Goal: Information Seeking & Learning: Learn about a topic

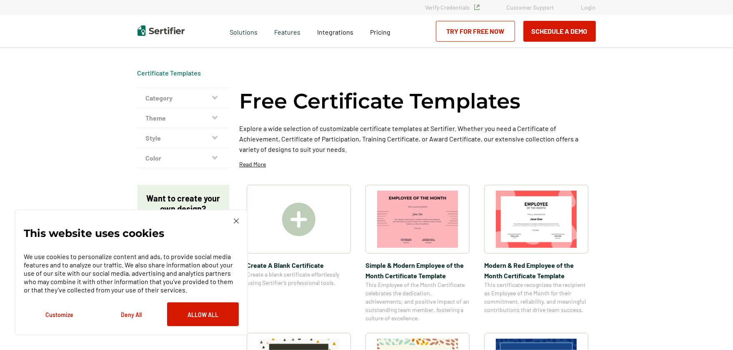
click at [238, 220] on img at bounding box center [236, 220] width 5 height 5
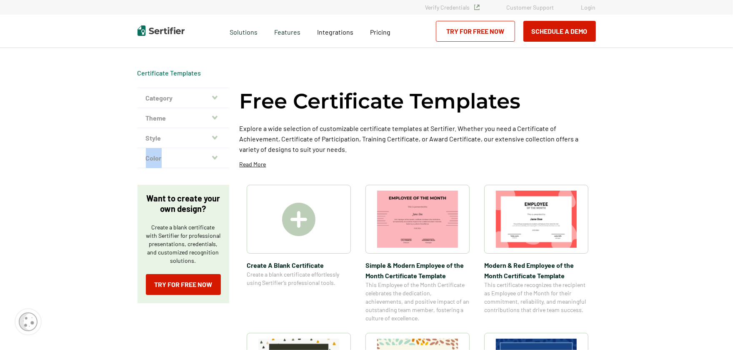
click at [216, 96] on icon "button" at bounding box center [214, 97] width 5 height 7
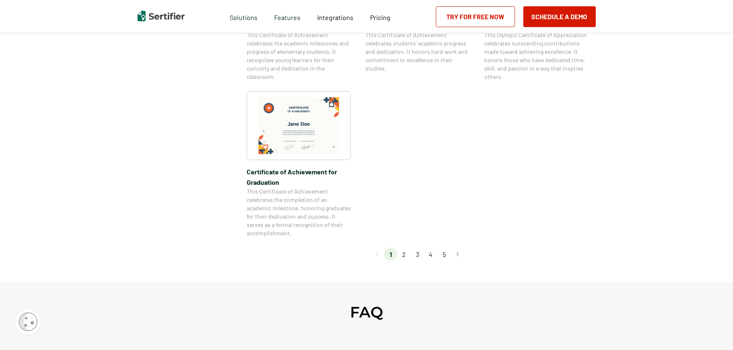
scroll to position [708, 0]
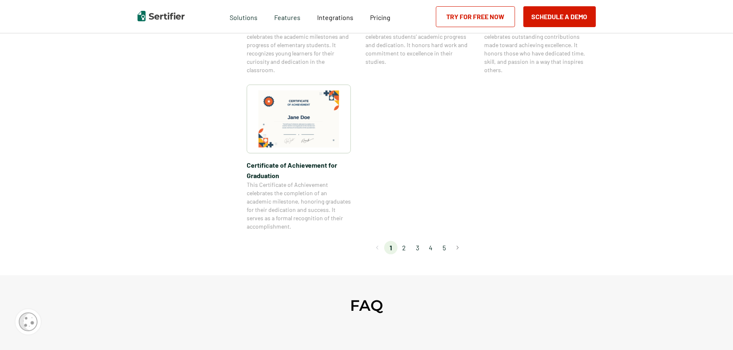
click at [406, 248] on li "2" at bounding box center [404, 247] width 13 height 13
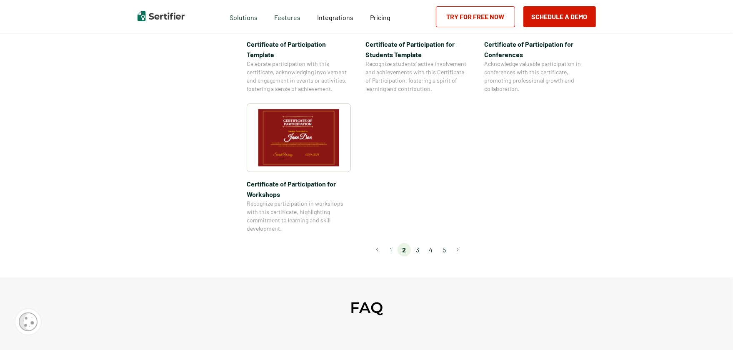
click at [419, 243] on li "3" at bounding box center [417, 249] width 13 height 13
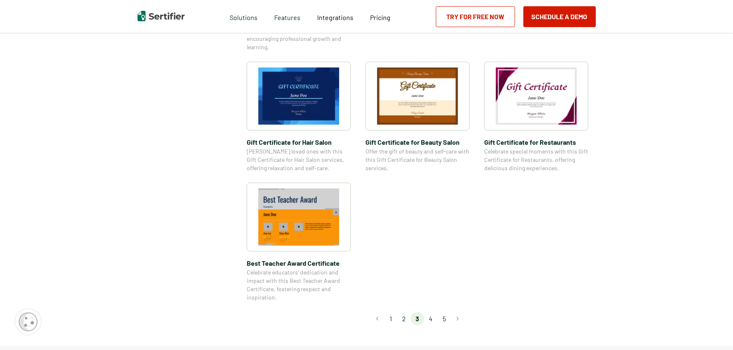
scroll to position [542, 0]
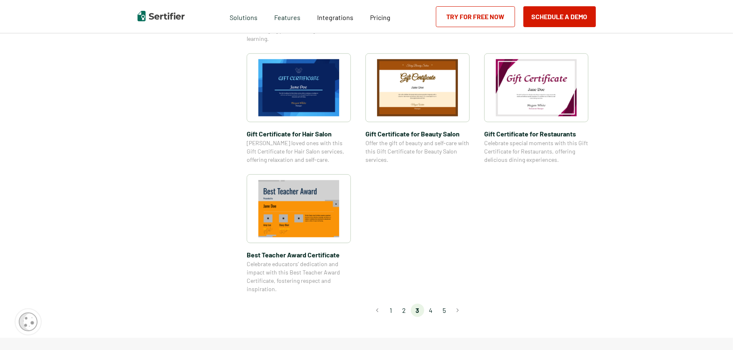
click at [433, 310] on li "4" at bounding box center [430, 309] width 13 height 13
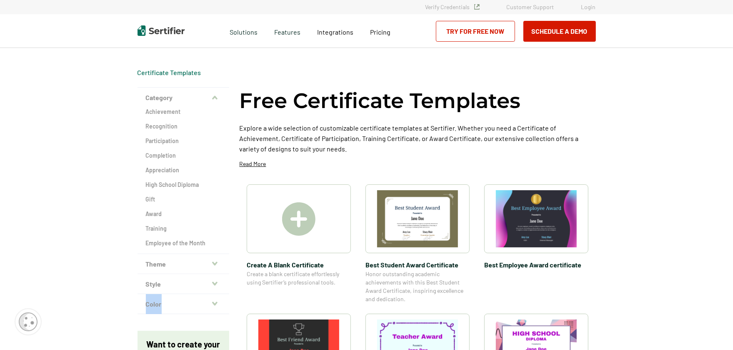
scroll to position [0, 0]
click at [302, 217] on img at bounding box center [298, 219] width 33 height 33
click at [215, 263] on icon "button" at bounding box center [214, 264] width 5 height 4
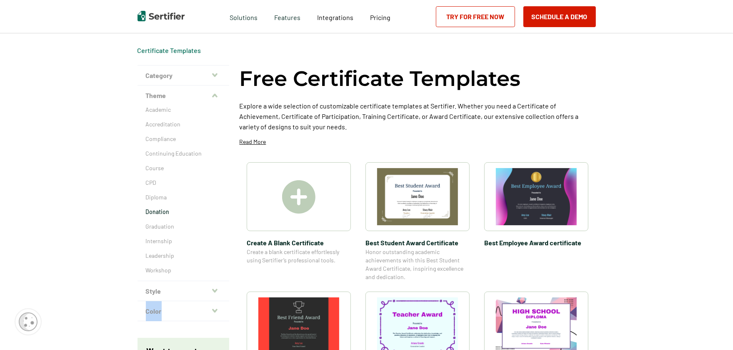
scroll to position [42, 0]
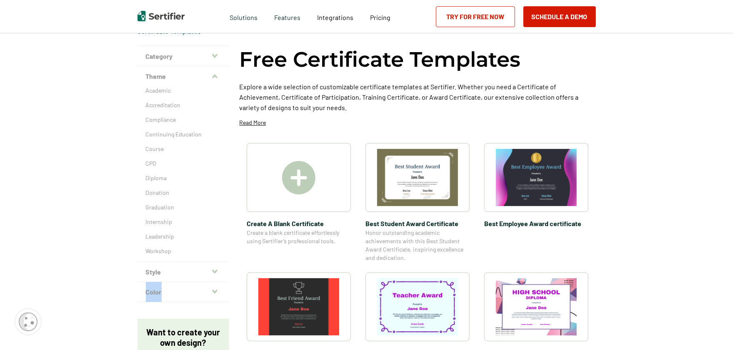
click at [215, 270] on icon "button" at bounding box center [214, 271] width 5 height 7
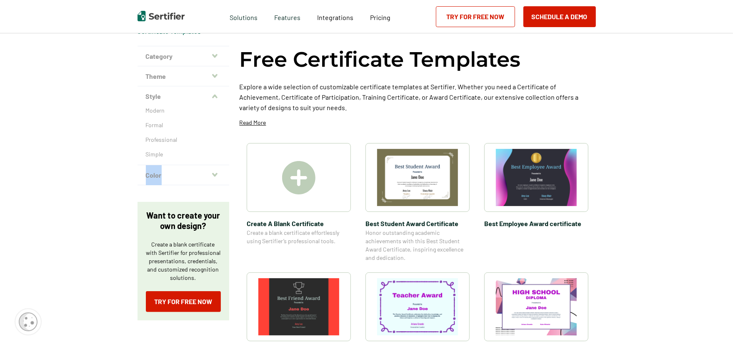
click at [216, 175] on icon "button" at bounding box center [214, 174] width 5 height 7
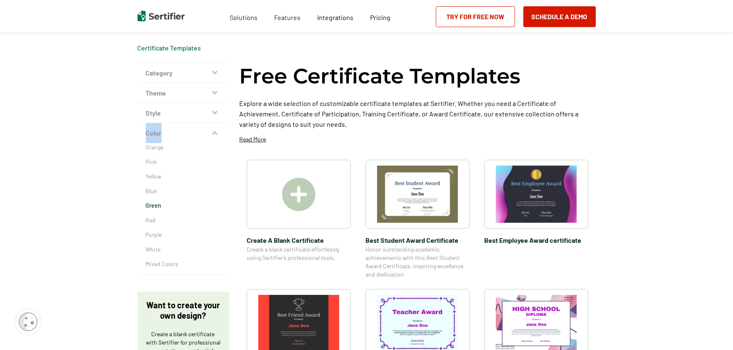
scroll to position [0, 0]
